Goal: Task Accomplishment & Management: Use online tool/utility

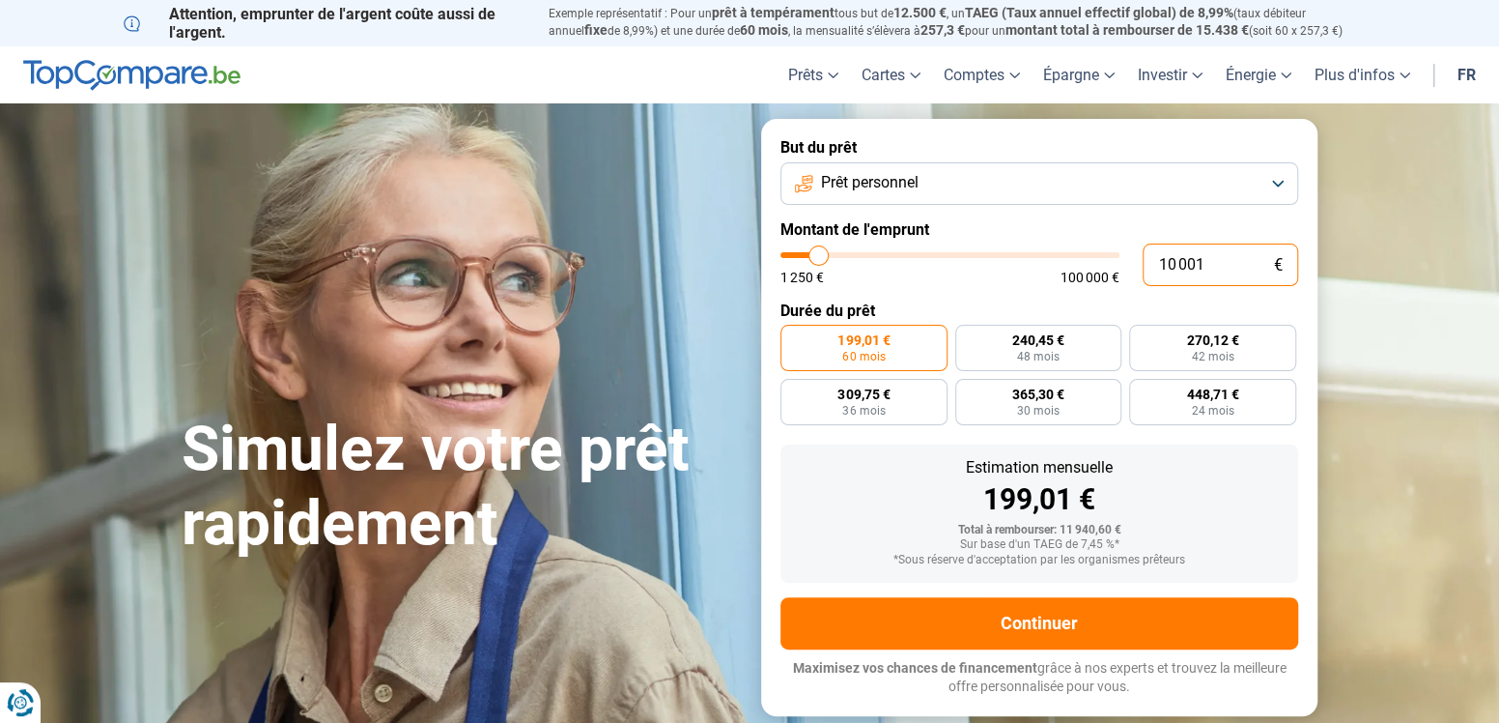
click at [1215, 254] on input "10 001" at bounding box center [1221, 264] width 156 height 43
type input "5"
type input "1250"
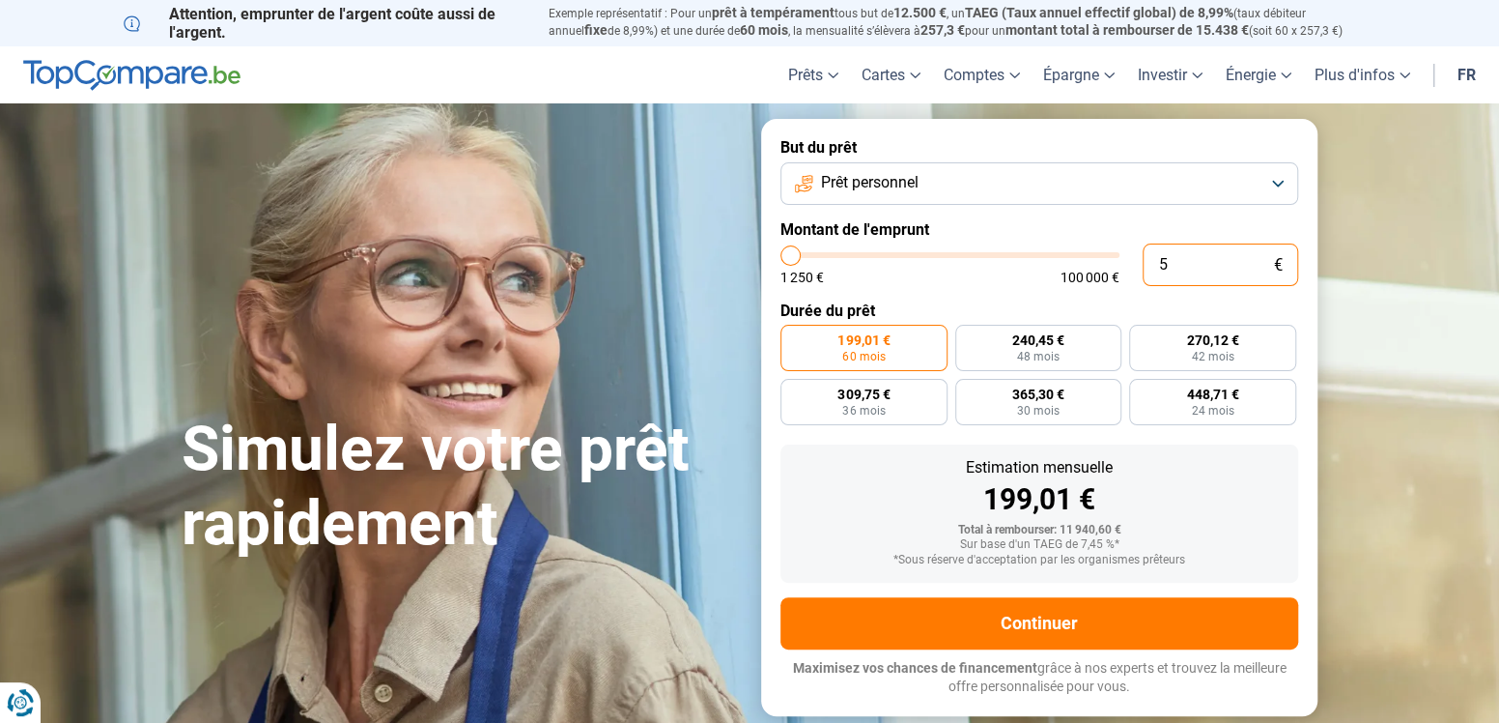
type input "50"
type input "1250"
type input "500"
type input "1250"
type input "5 000"
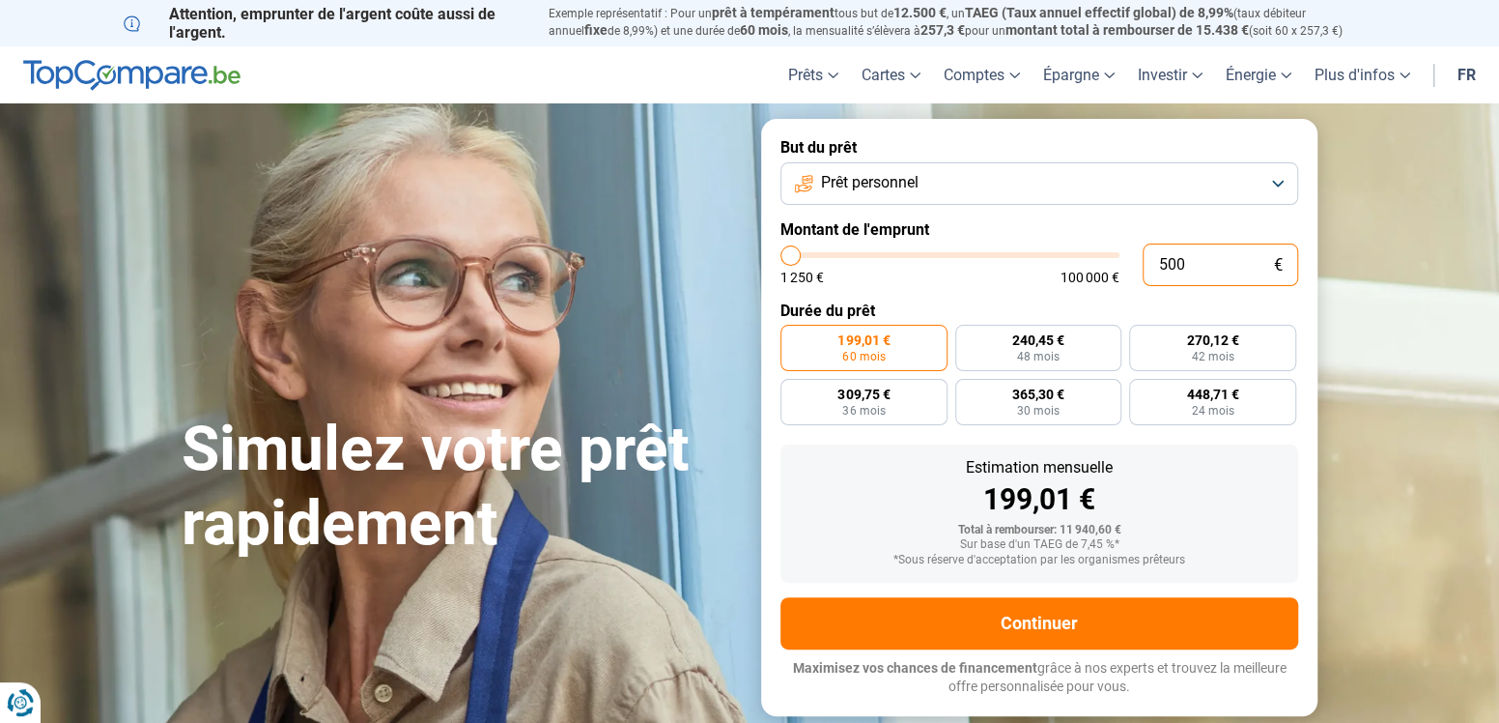
type input "5000"
type input "50 000"
type input "50000"
radio input "false"
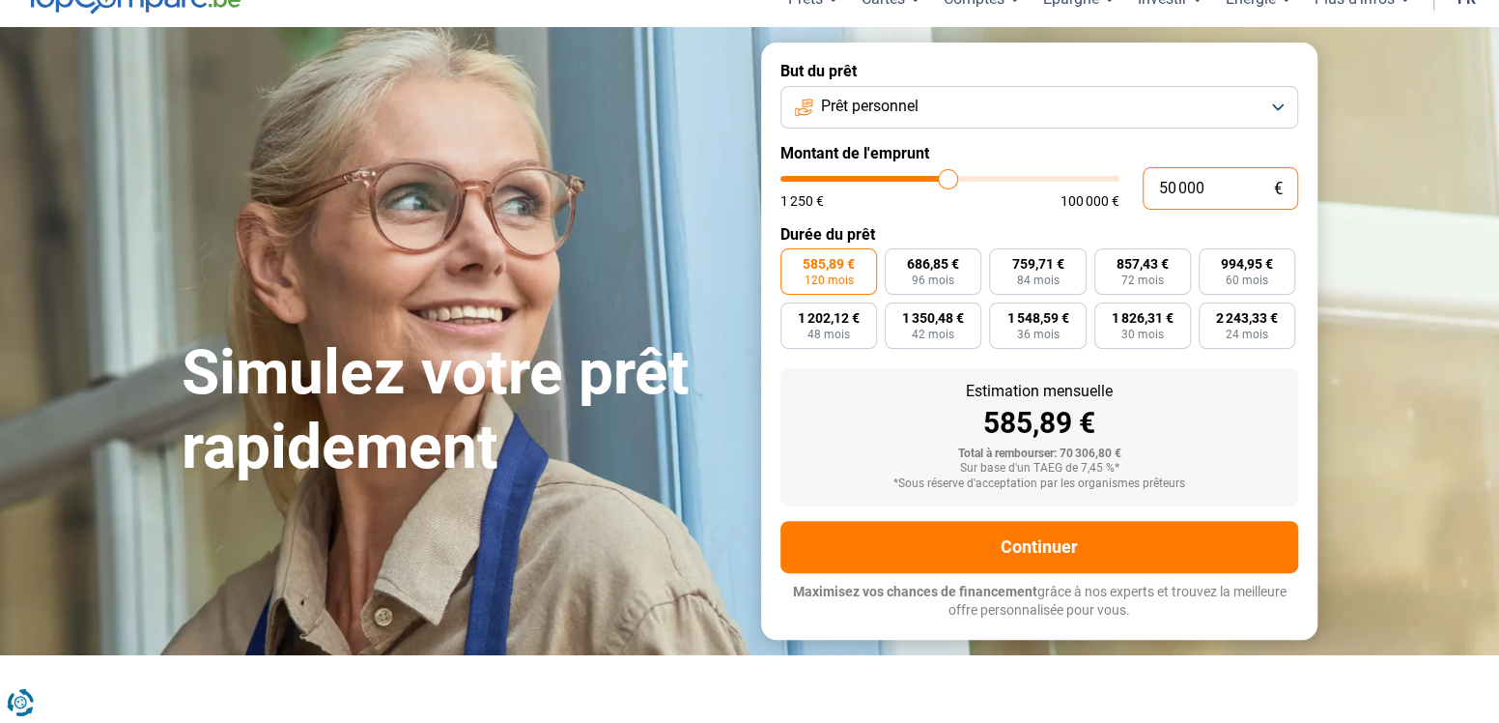
scroll to position [77, 0]
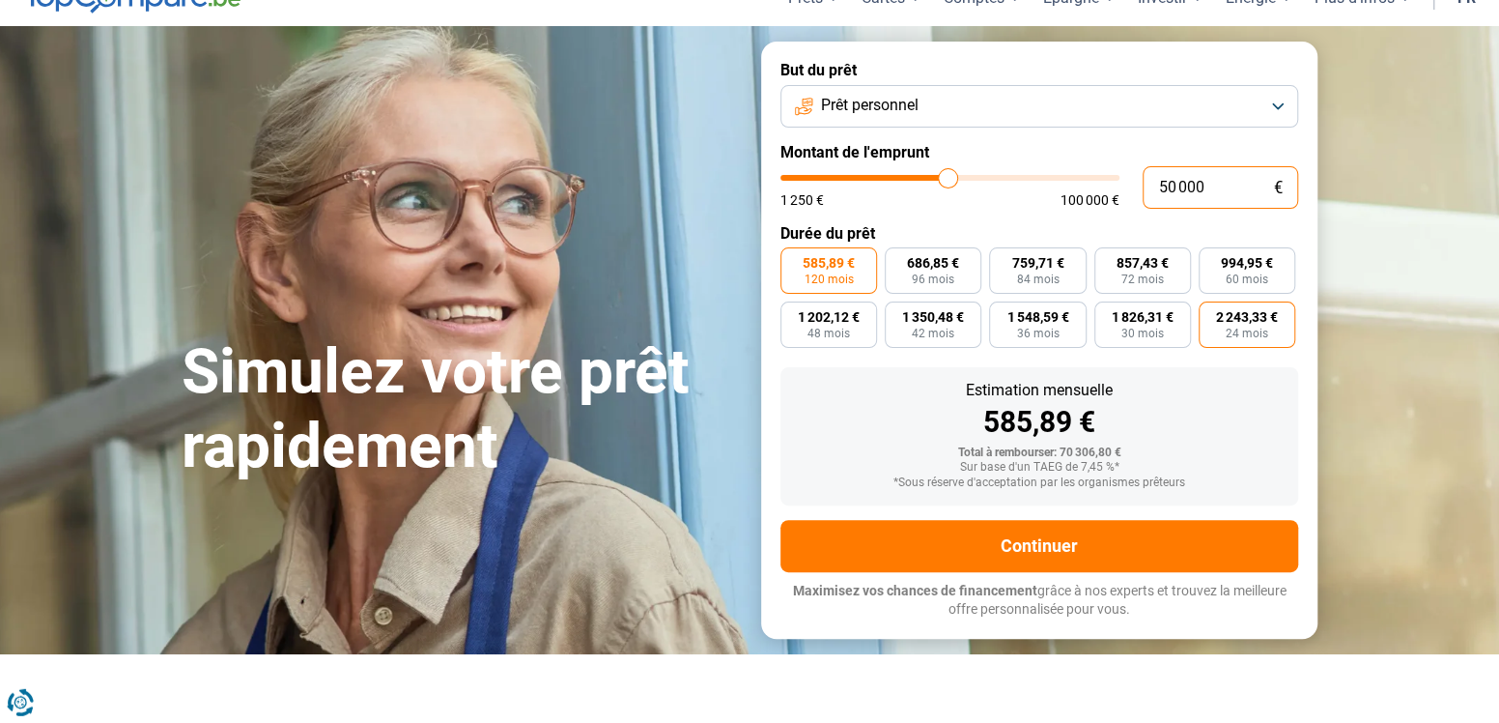
type input "50 000"
click at [1236, 320] on span "2 243,33 €" at bounding box center [1247, 317] width 62 height 14
click at [1211, 314] on input "2 243,33 € 24 mois" at bounding box center [1205, 307] width 13 height 13
radio input "true"
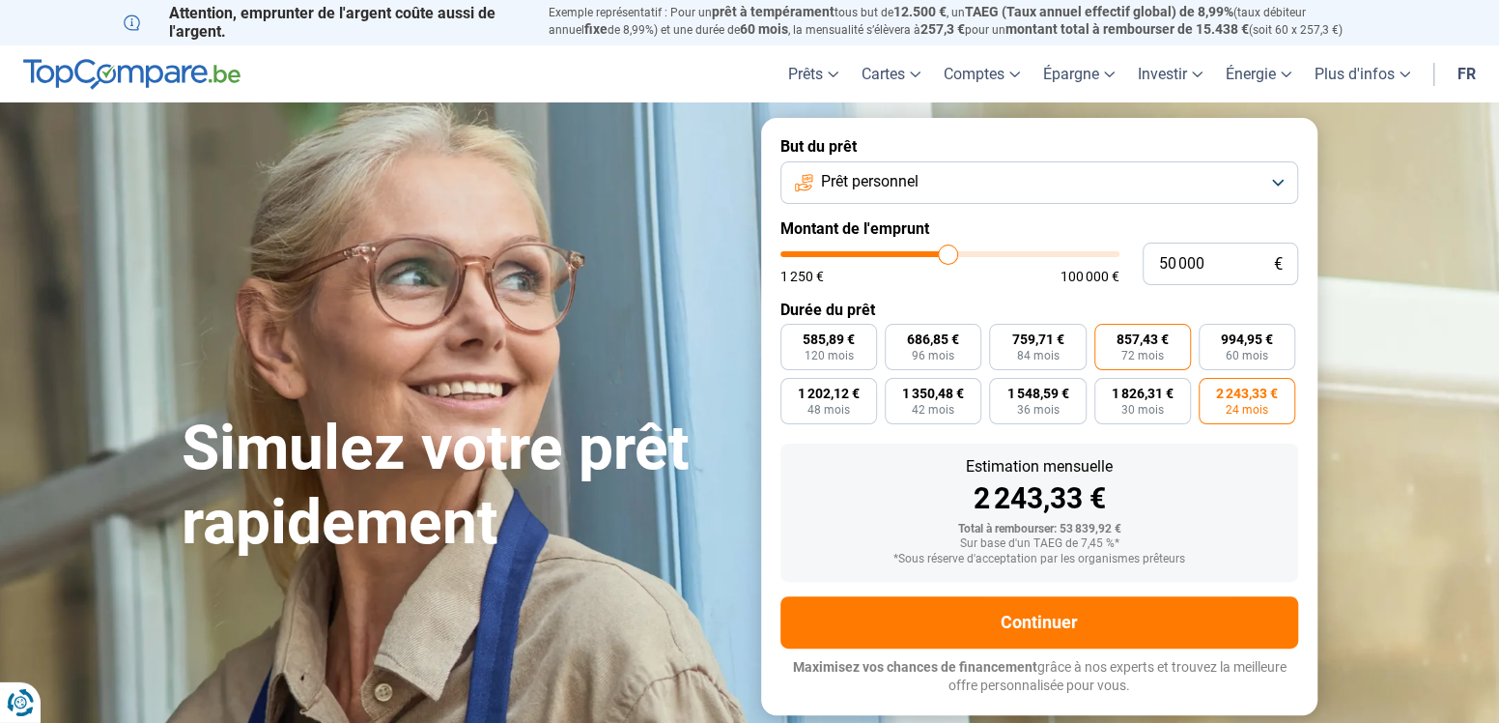
scroll to position [0, 0]
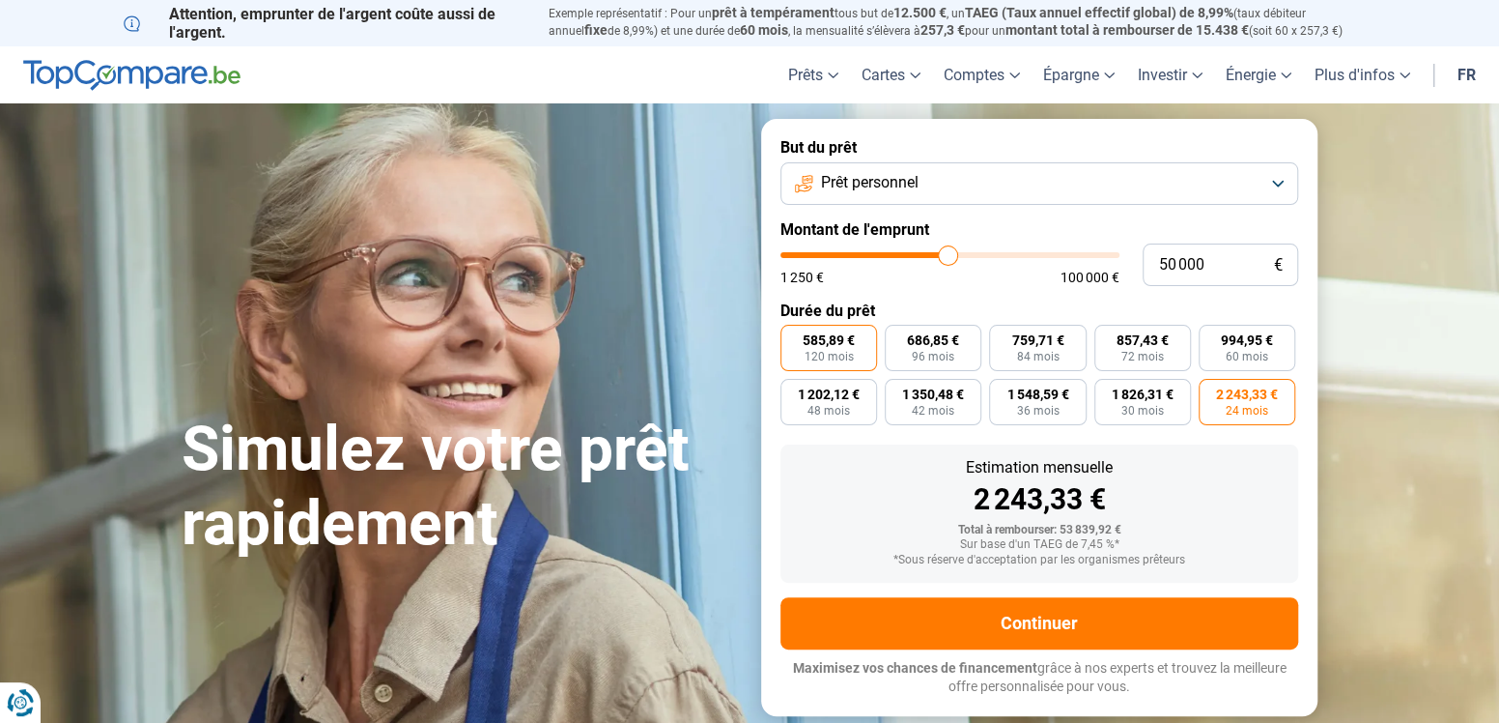
click at [817, 347] on span "585,89 €" at bounding box center [829, 340] width 52 height 14
click at [793, 337] on input "585,89 € 120 mois" at bounding box center [786, 331] width 13 height 13
radio input "true"
click at [991, 185] on button "Prêt personnel" at bounding box center [1039, 183] width 518 height 43
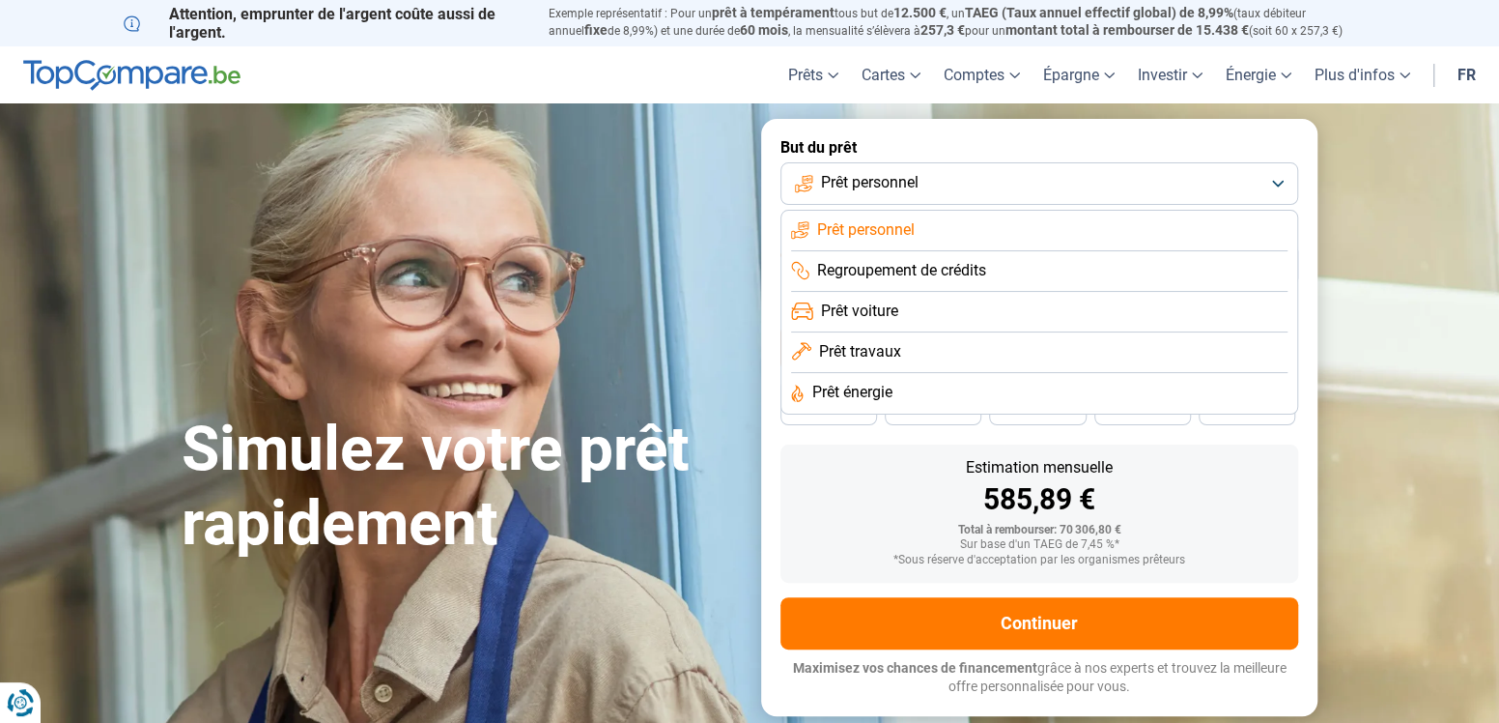
click at [944, 185] on button "Prêt personnel" at bounding box center [1039, 183] width 518 height 43
